Goal: Task Accomplishment & Management: Complete application form

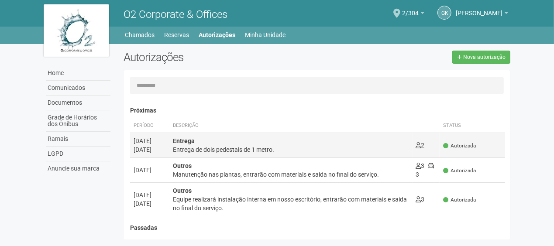
click at [276, 146] on div "Entrega de dois pedestais de 1 metro." at bounding box center [291, 149] width 236 height 9
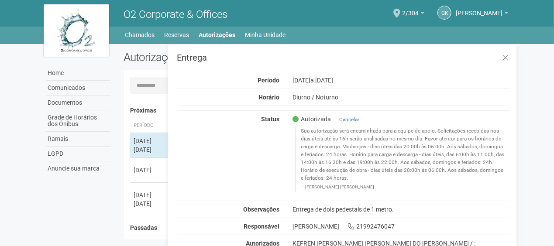
scroll to position [14, 0]
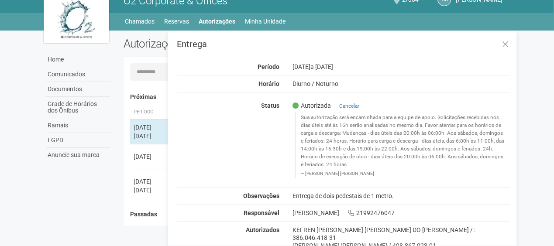
click at [365, 66] on div "[DATE] a [DATE]" at bounding box center [401, 67] width 231 height 8
click at [512, 44] on button at bounding box center [505, 44] width 18 height 19
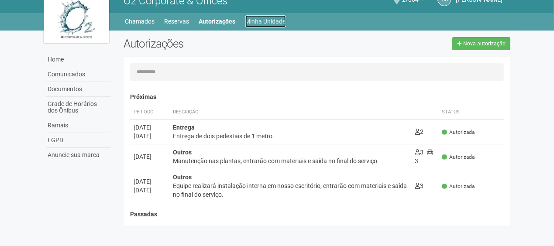
click at [271, 22] on link "Minha Unidade" at bounding box center [265, 21] width 41 height 12
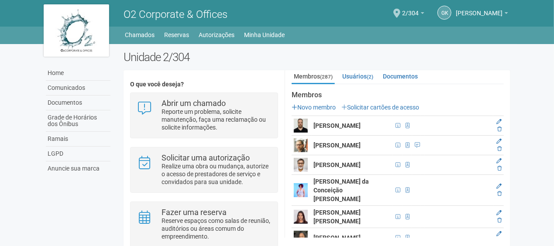
scroll to position [131, 0]
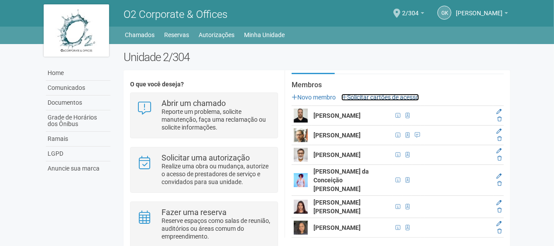
click at [411, 94] on link "Solicitar cartões de acesso" at bounding box center [380, 97] width 78 height 7
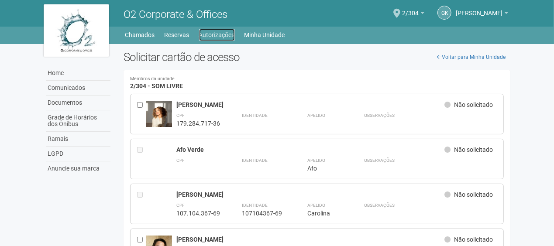
click at [206, 35] on link "Autorizações" at bounding box center [217, 35] width 36 height 12
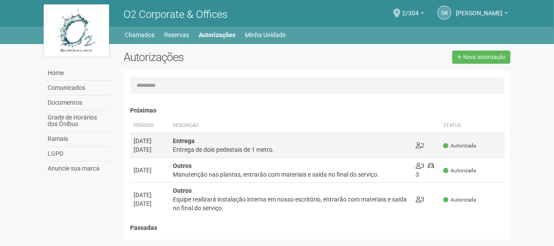
click at [202, 141] on div "Entrega Entrega de dois pedestais de 1 metro." at bounding box center [291, 145] width 236 height 17
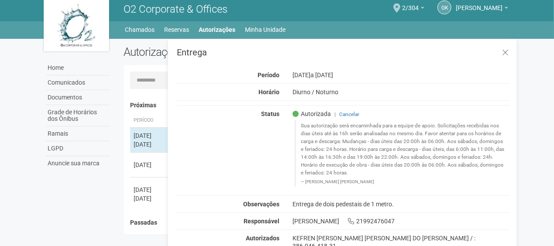
scroll to position [14, 0]
